Goal: Check status

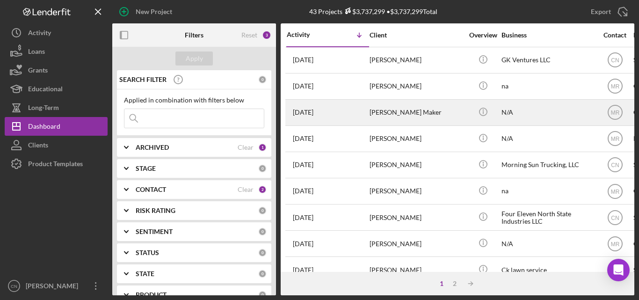
click at [316, 55] on div "[DATE] [PERSON_NAME]" at bounding box center [328, 60] width 82 height 25
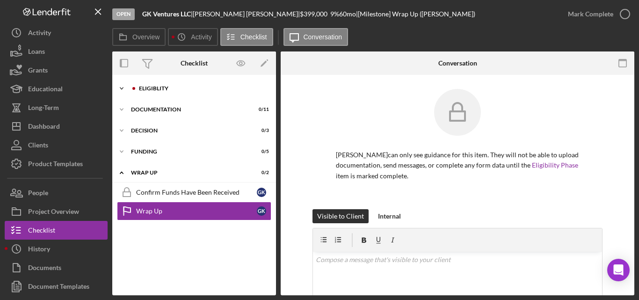
click at [141, 88] on div "Eligiblity" at bounding box center [201, 89] width 125 height 6
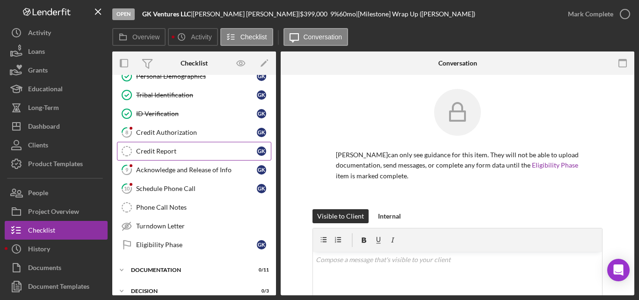
scroll to position [94, 0]
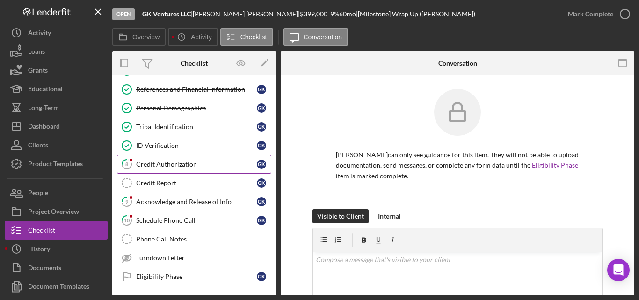
drag, startPoint x: 172, startPoint y: 158, endPoint x: 159, endPoint y: 158, distance: 12.2
click at [159, 158] on link "8 Credit Authorization G K" at bounding box center [194, 164] width 154 height 19
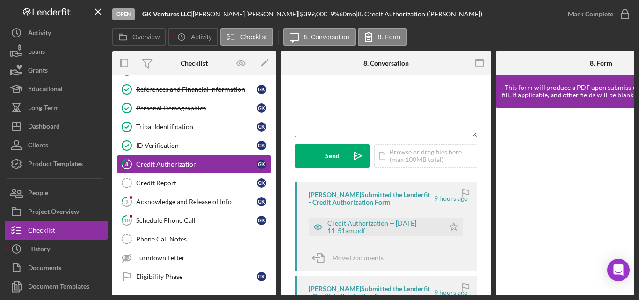
scroll to position [94, 0]
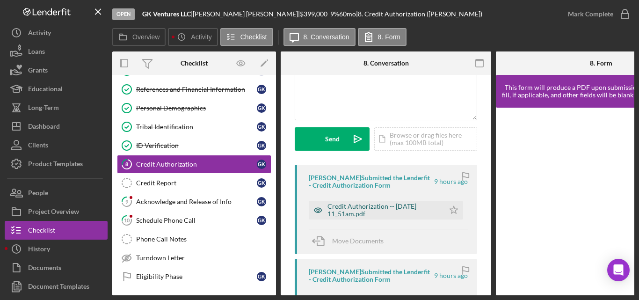
click at [375, 209] on div "Credit Authorization -- [DATE] 11_51am.pdf" at bounding box center [383, 209] width 112 height 15
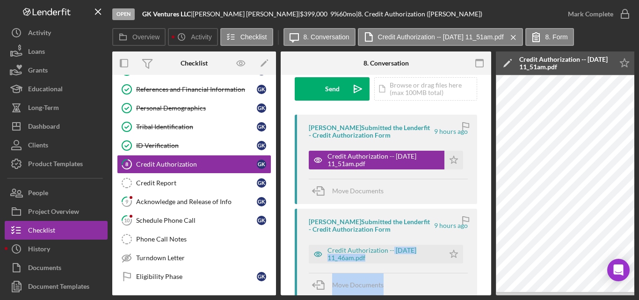
scroll to position [156, 0]
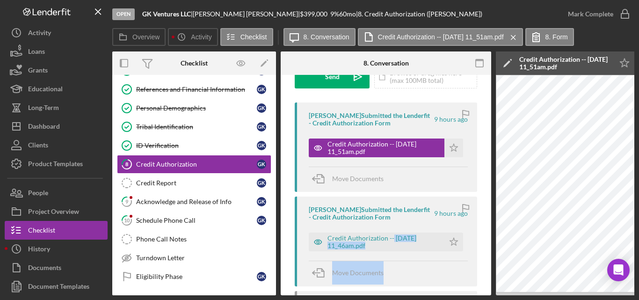
drag, startPoint x: 392, startPoint y: 292, endPoint x: 435, endPoint y: 279, distance: 45.3
click at [435, 279] on div "[PERSON_NAME] Submitted the Lenderfit - Credit Authorization Form 9 hours ago C…" at bounding box center [386, 240] width 182 height 89
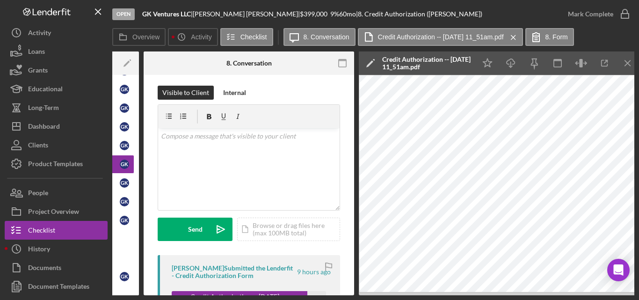
scroll to position [0, 0]
